Goal: Find specific page/section: Find specific page/section

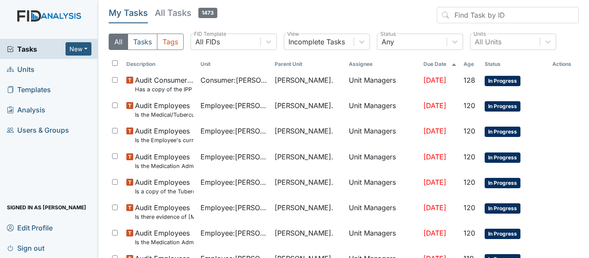
click at [33, 70] on link "Units" at bounding box center [49, 69] width 98 height 20
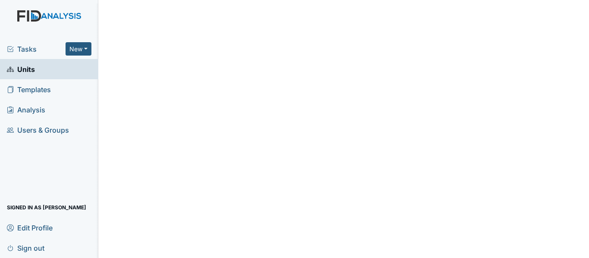
click at [32, 72] on span "Units" at bounding box center [21, 69] width 28 height 13
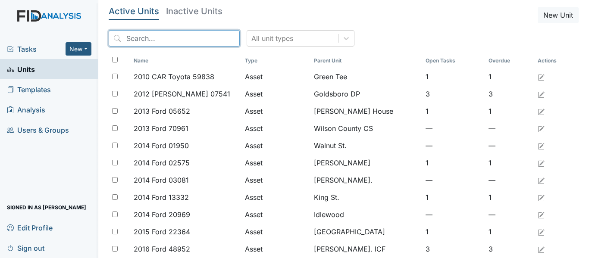
click at [154, 35] on input "search" at bounding box center [174, 38] width 131 height 16
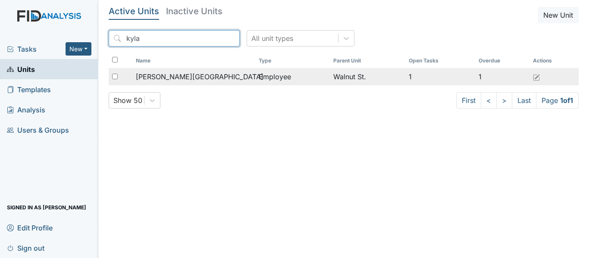
type input "kyla"
click at [165, 75] on span "[PERSON_NAME][GEOGRAPHIC_DATA]" at bounding box center [200, 77] width 128 height 10
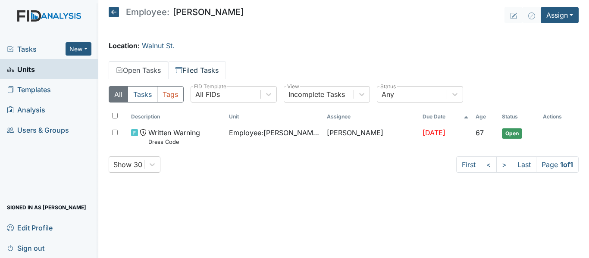
click at [197, 70] on link "Filed Tasks" at bounding box center [197, 70] width 58 height 18
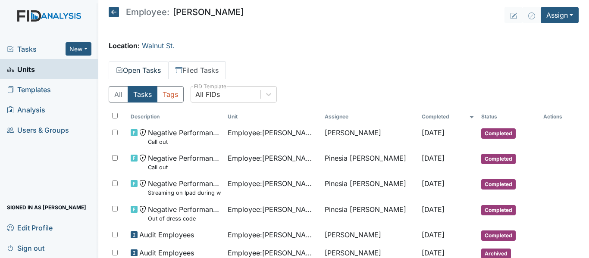
click at [145, 72] on link "Open Tasks" at bounding box center [139, 70] width 60 height 18
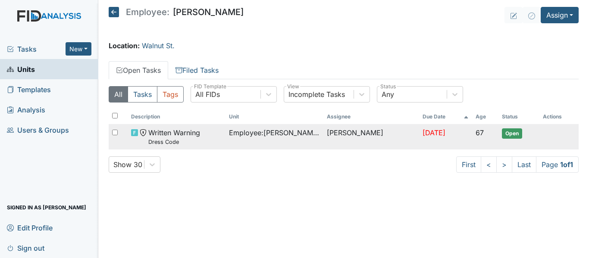
click at [179, 131] on span "Written Warning Dress Code" at bounding box center [174, 137] width 52 height 19
